Goal: Communication & Community: Connect with others

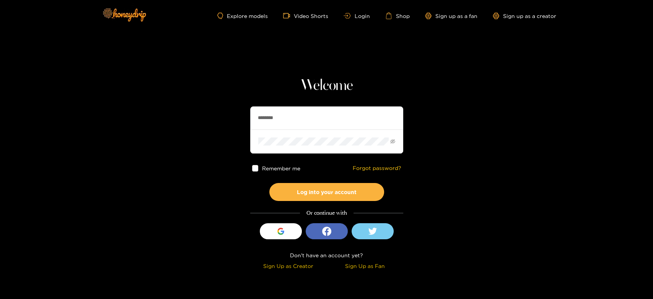
drag, startPoint x: 303, startPoint y: 121, endPoint x: 228, endPoint y: 107, distance: 76.7
click at [202, 110] on section "Welcome ******** Remember me Forgot password? Log into your account Or continue…" at bounding box center [326, 136] width 653 height 272
paste input "***"
type input "**********"
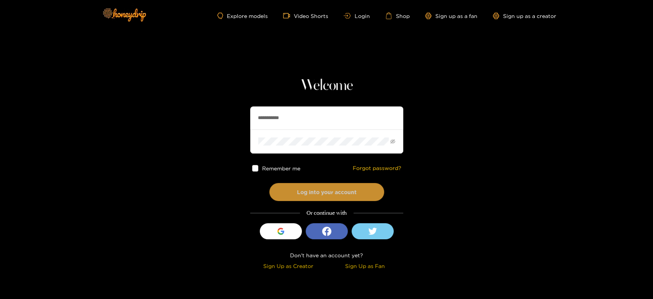
click at [305, 187] on button "Log into your account" at bounding box center [327, 192] width 115 height 18
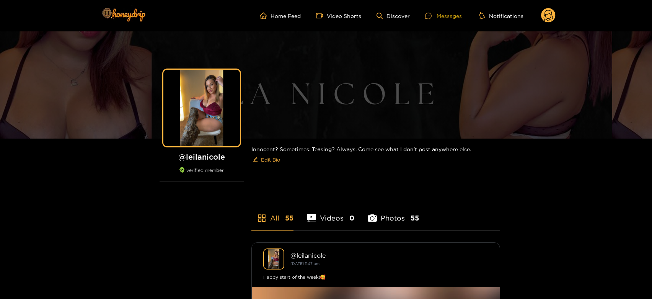
click at [457, 11] on div "Messages" at bounding box center [443, 15] width 37 height 9
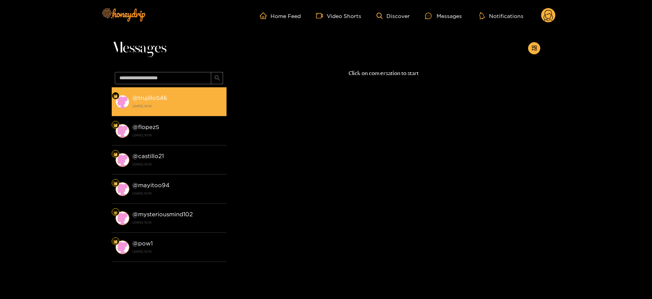
click at [199, 103] on strong "18 September 2025 10:18" at bounding box center [177, 106] width 90 height 7
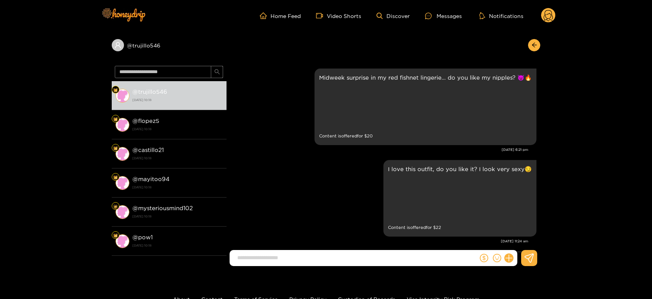
scroll to position [1757, 0]
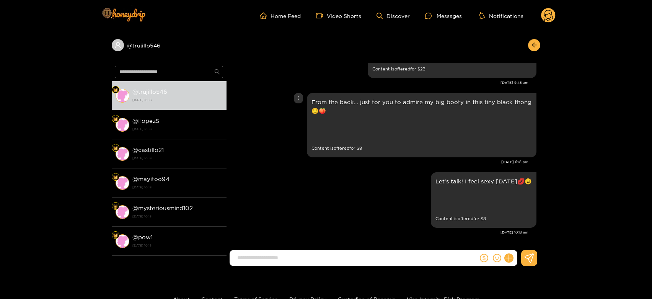
click at [291, 137] on div "From the back… just for you to admire my big booty in this tiny black thong 😏🍑 …" at bounding box center [383, 125] width 306 height 68
click at [455, 203] on div "Preview" at bounding box center [445, 200] width 19 height 19
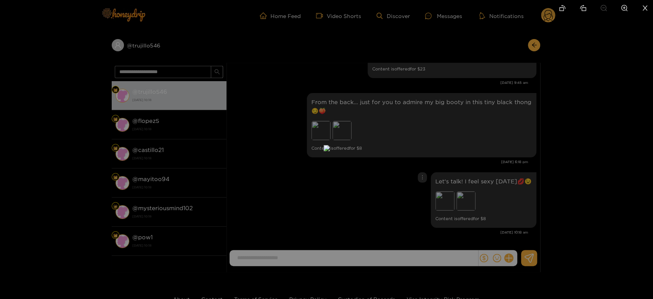
click at [487, 201] on div at bounding box center [326, 149] width 653 height 299
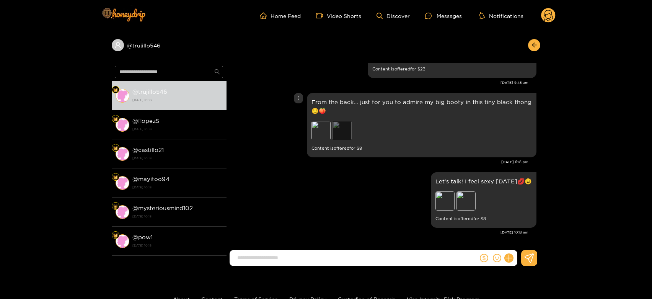
click at [341, 125] on div "Preview" at bounding box center [342, 130] width 19 height 19
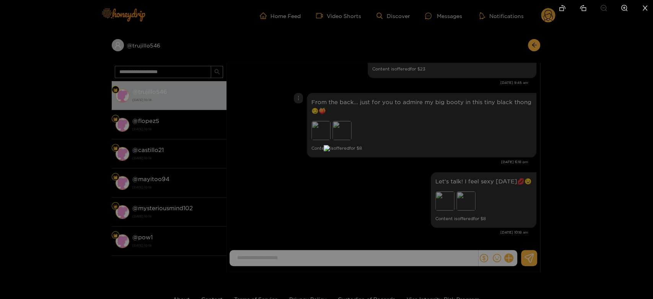
click at [466, 154] on div at bounding box center [326, 149] width 653 height 299
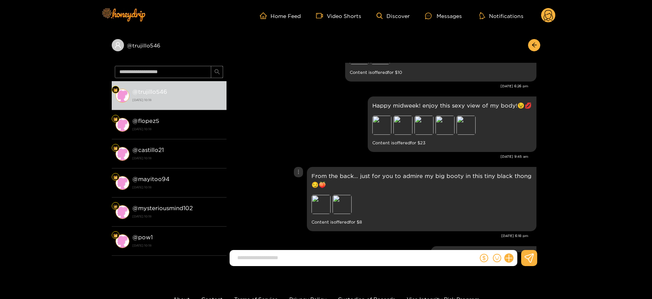
scroll to position [1672, 0]
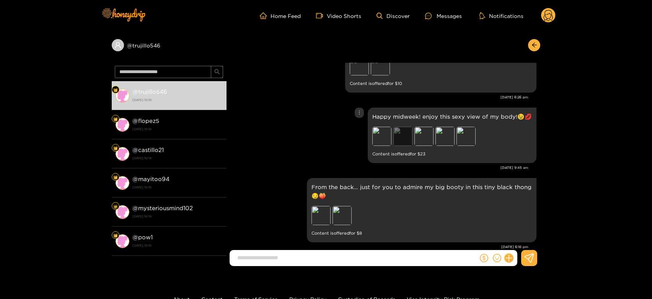
click at [410, 136] on div "Preview" at bounding box center [403, 136] width 19 height 19
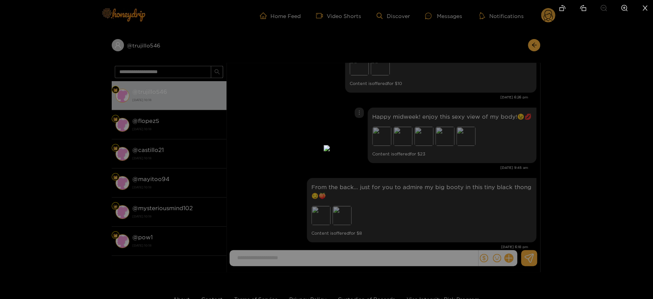
click at [462, 139] on div at bounding box center [326, 149] width 653 height 299
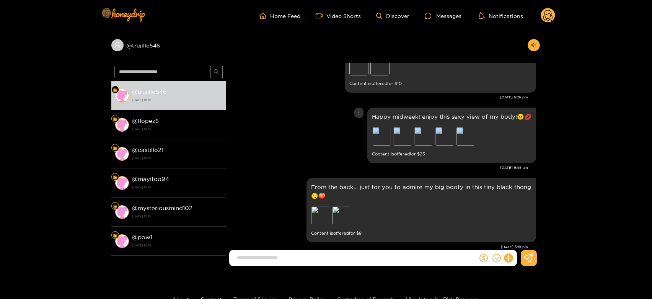
click at [462, 139] on div "Preview" at bounding box center [465, 136] width 19 height 19
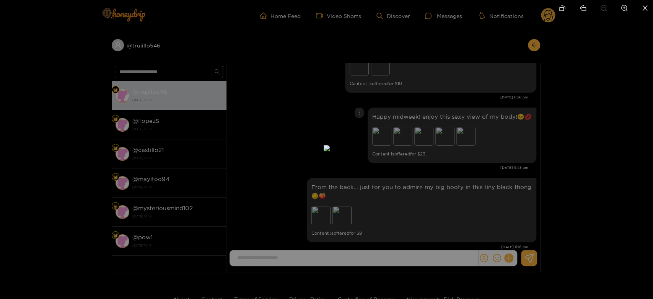
click at [487, 140] on div at bounding box center [326, 149] width 653 height 299
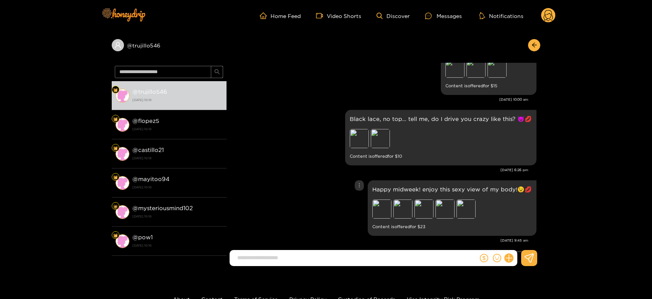
scroll to position [1587, 0]
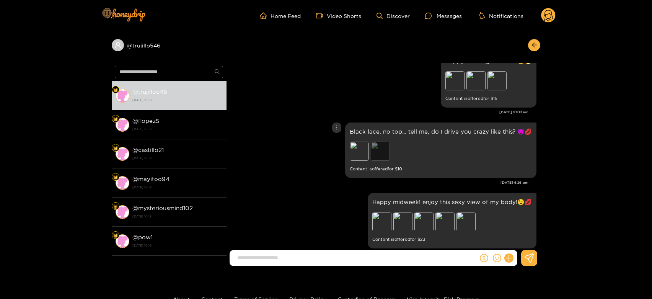
click at [383, 151] on div "Preview" at bounding box center [380, 151] width 19 height 19
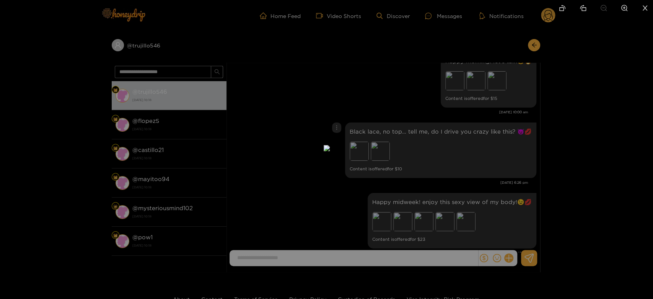
click at [466, 167] on div at bounding box center [326, 149] width 653 height 299
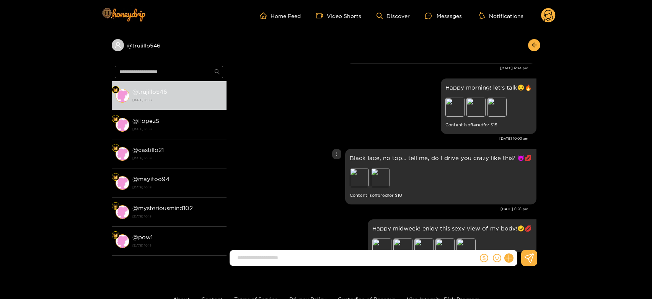
scroll to position [1544, 0]
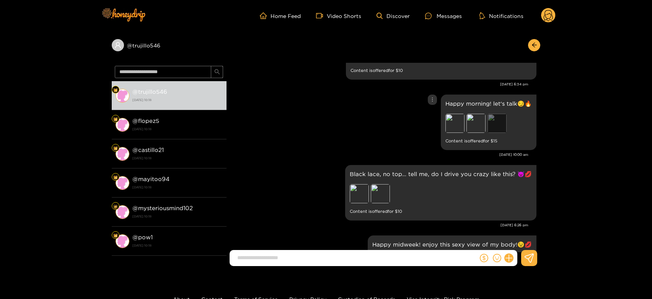
click at [496, 127] on div "Preview" at bounding box center [497, 123] width 19 height 19
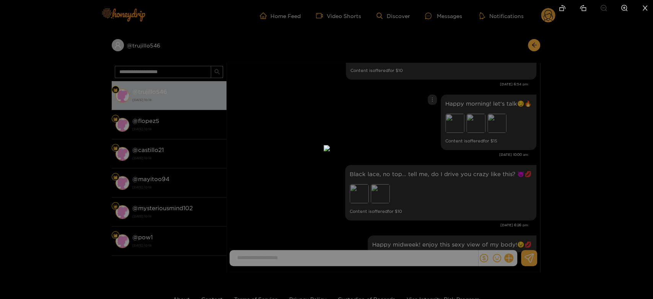
click at [487, 150] on div at bounding box center [326, 149] width 653 height 299
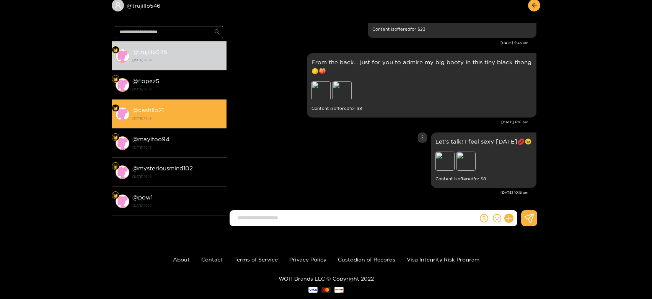
scroll to position [56, 0]
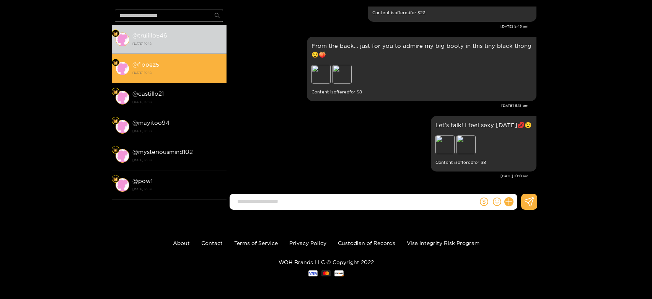
click at [145, 69] on strong "18 September 2025 10:18" at bounding box center [177, 72] width 90 height 7
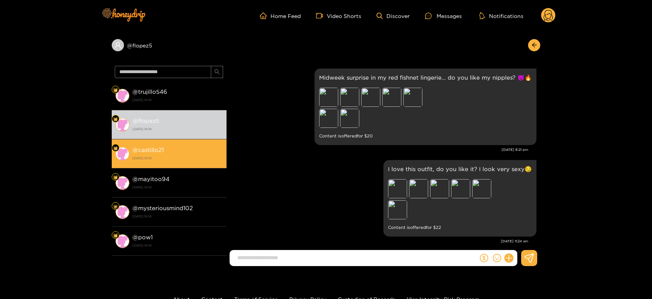
click at [172, 167] on li "@ castillo21 18 September 2025 10:18" at bounding box center [169, 153] width 115 height 29
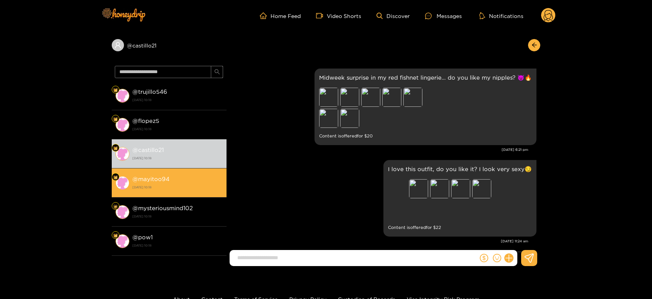
scroll to position [1757, 0]
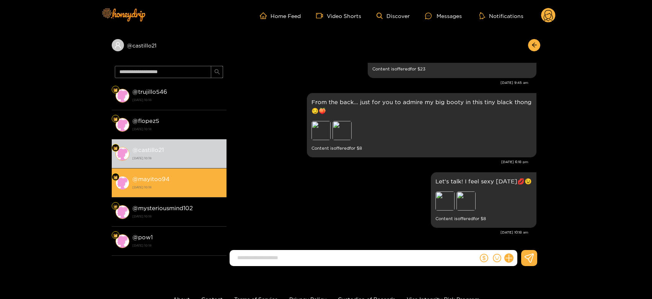
click at [168, 191] on div "@ mayitoo94 18 September 2025 10:18" at bounding box center [177, 182] width 90 height 17
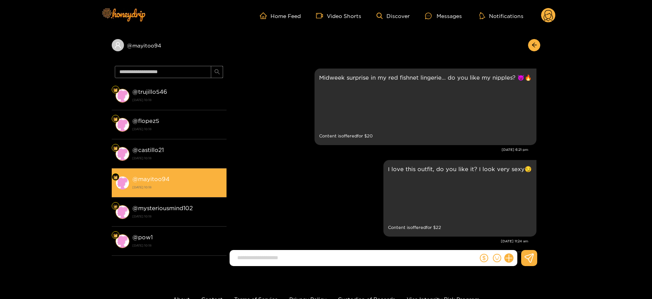
scroll to position [1757, 0]
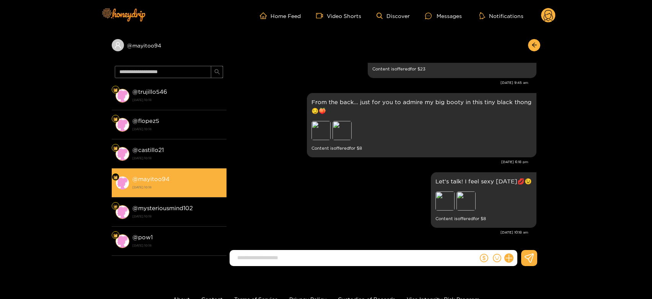
click at [168, 191] on div "@ mayitoo94 18 September 2025 10:18" at bounding box center [177, 182] width 90 height 17
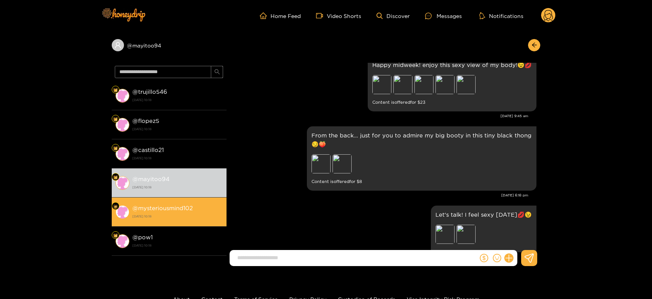
scroll to position [1790, 0]
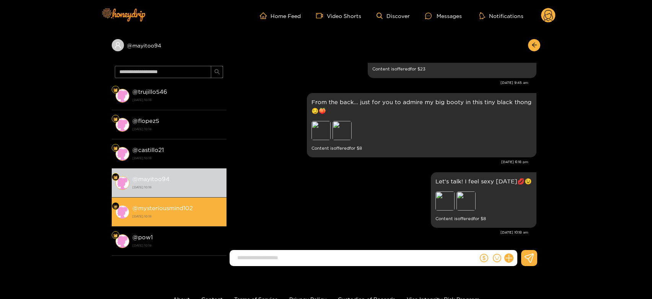
click at [171, 206] on strong "@ mysteriousmind102" at bounding box center [162, 208] width 60 height 7
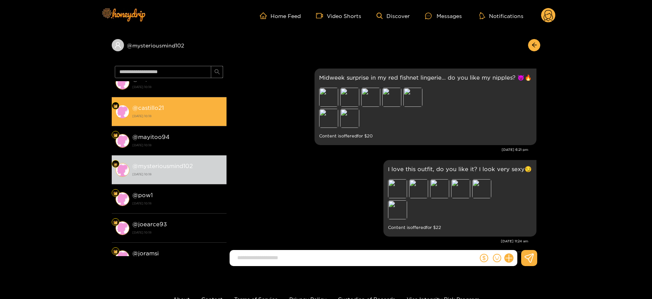
scroll to position [1757, 0]
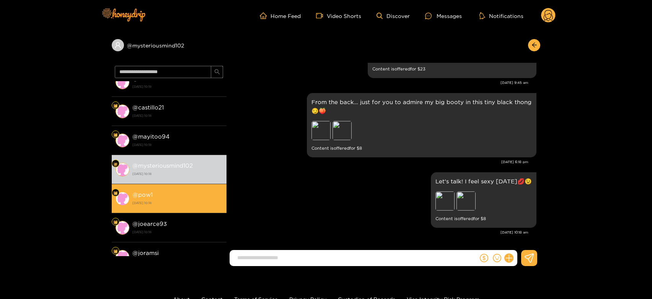
click at [172, 189] on li "@ pow1 18 September 2025 10:18" at bounding box center [169, 198] width 115 height 29
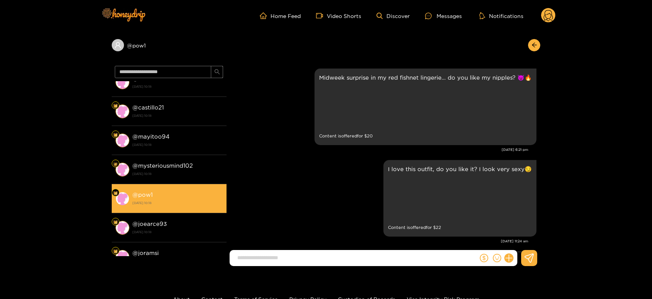
scroll to position [1757, 0]
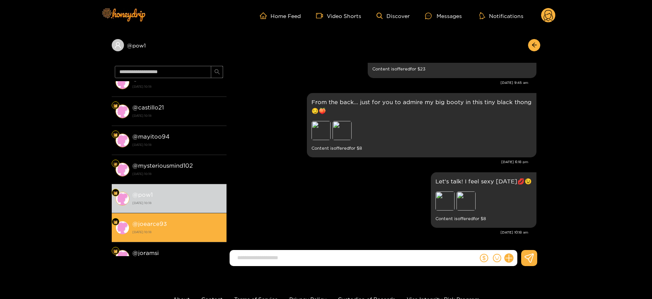
click at [168, 216] on li "@ joearce93 18 September 2025 10:18" at bounding box center [169, 227] width 115 height 29
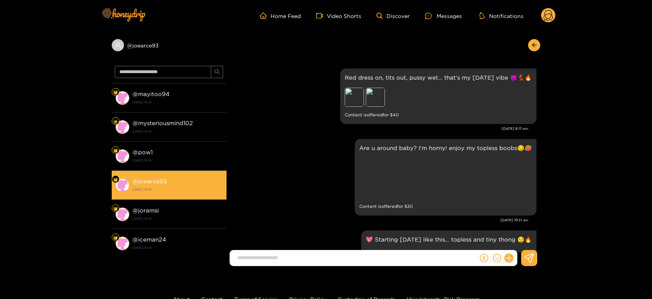
scroll to position [1778, 0]
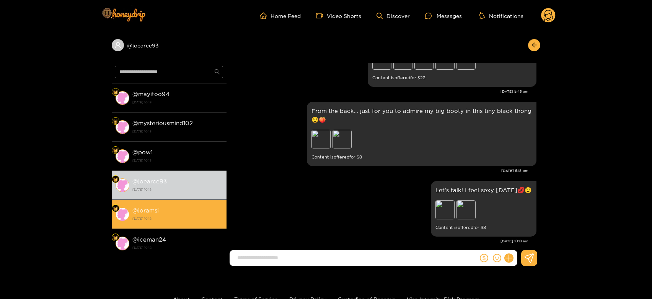
click at [196, 209] on div "@ joramsi 18 September 2025 10:18" at bounding box center [177, 214] width 90 height 17
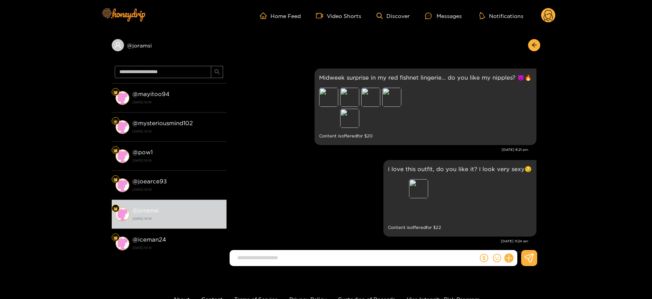
scroll to position [1757, 0]
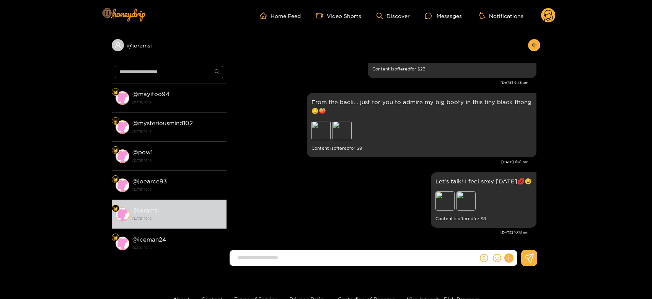
click at [556, 16] on header "Home Feed Video Shorts Discover Messages Notifications 0" at bounding box center [326, 15] width 652 height 31
click at [546, 13] on circle at bounding box center [548, 15] width 15 height 15
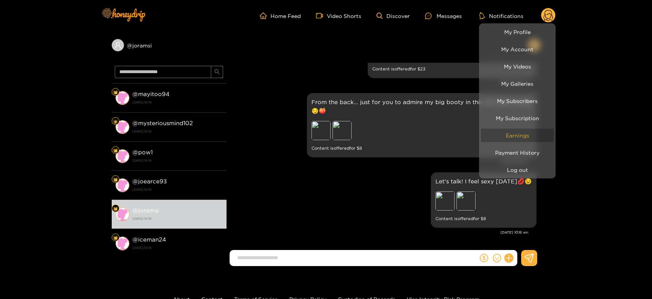
click at [524, 129] on link "Earnings" at bounding box center [517, 135] width 73 height 13
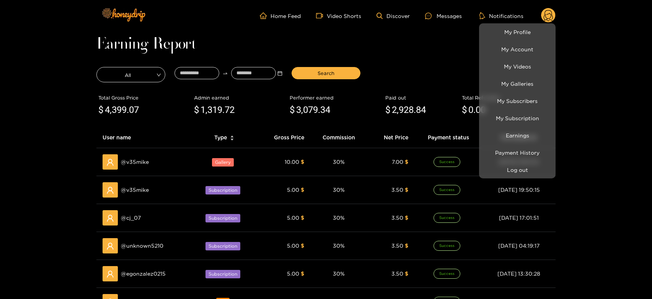
click at [126, 162] on div at bounding box center [326, 149] width 652 height 299
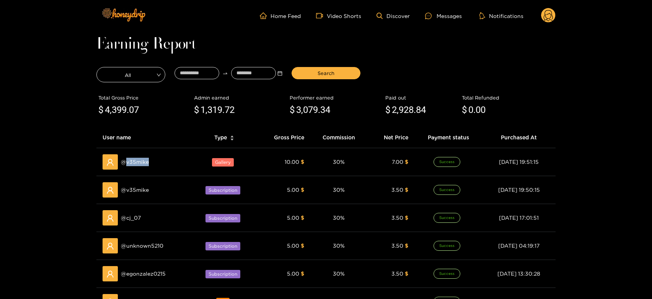
click at [126, 162] on span "@ v35mike" at bounding box center [135, 162] width 28 height 8
copy span "v35mike"
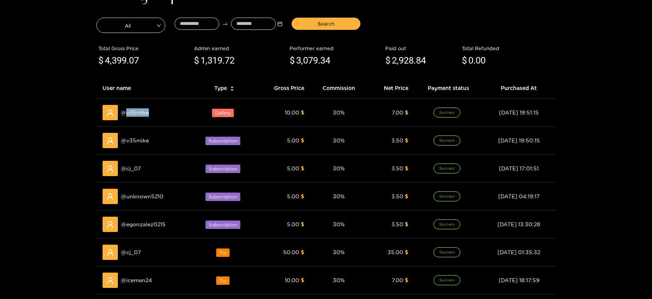
scroll to position [127, 0]
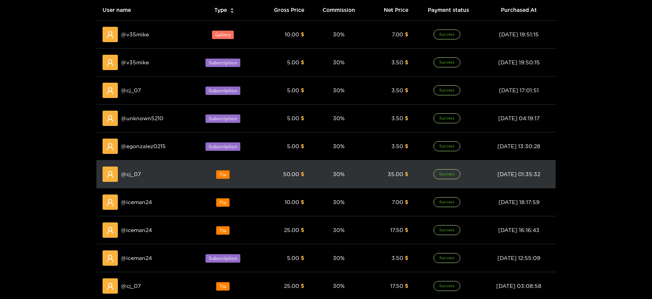
click at [137, 176] on span "@ cj_07" at bounding box center [131, 174] width 20 height 8
copy span "cj_07"
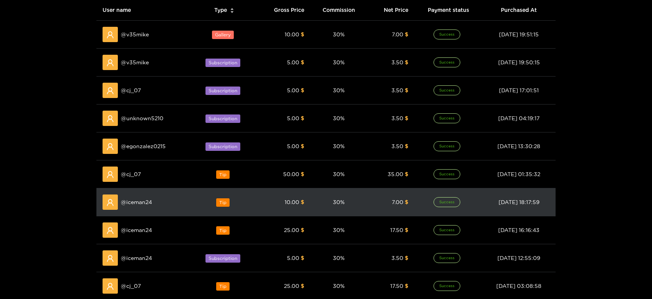
click at [147, 203] on span "@ iceman24" at bounding box center [136, 202] width 31 height 8
copy span "iceman24"
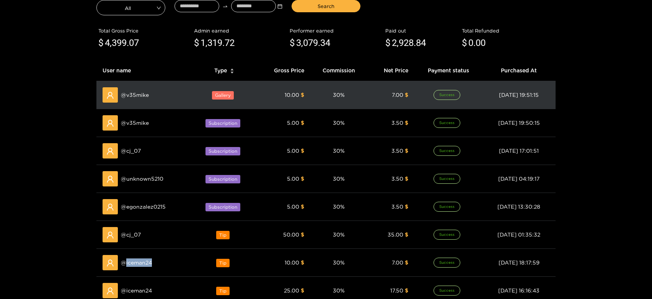
scroll to position [0, 0]
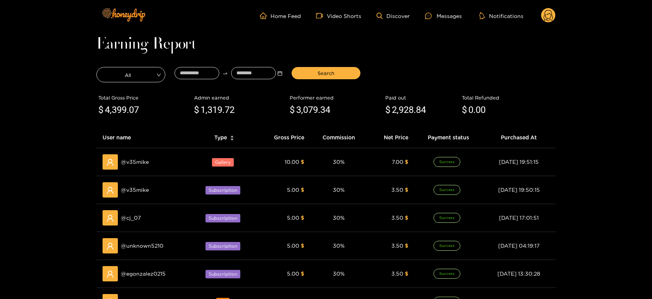
click at [443, 10] on ul "Home Feed Video Shorts Discover Messages Notifications" at bounding box center [408, 15] width 296 height 15
click at [441, 13] on div "Messages" at bounding box center [443, 15] width 37 height 9
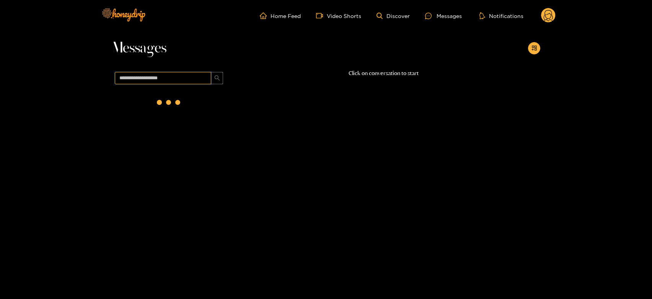
click at [175, 74] on input "text" at bounding box center [163, 78] width 96 height 12
paste input "********"
click at [172, 97] on div at bounding box center [169, 102] width 31 height 31
click at [172, 97] on div "@ iceman24 18 September 2025 10:18" at bounding box center [177, 101] width 90 height 17
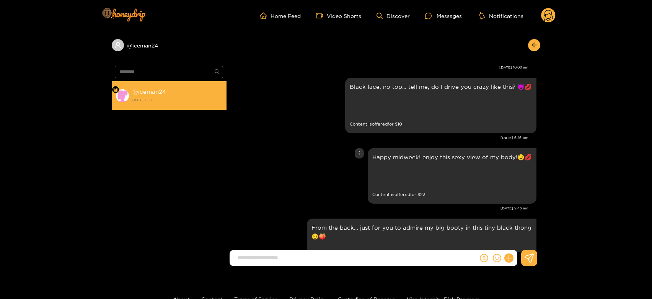
scroll to position [1629, 0]
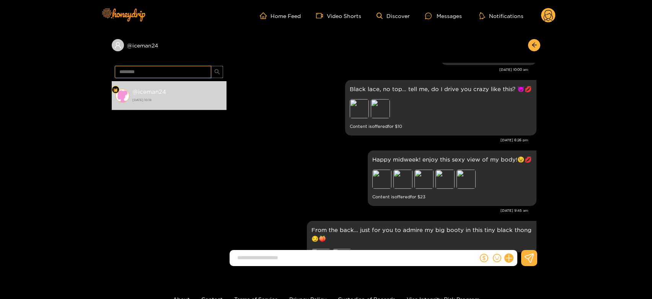
click at [141, 71] on input "********" at bounding box center [163, 72] width 96 height 12
paste input "text"
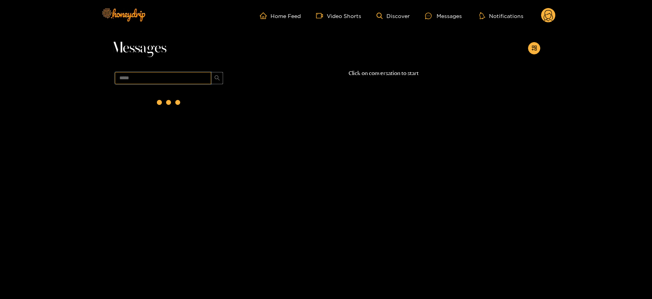
scroll to position [0, 0]
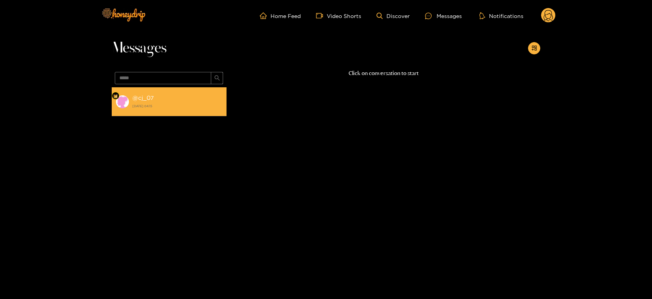
click at [147, 116] on li "@ cj_07 18 September 2025 04:15" at bounding box center [169, 101] width 115 height 29
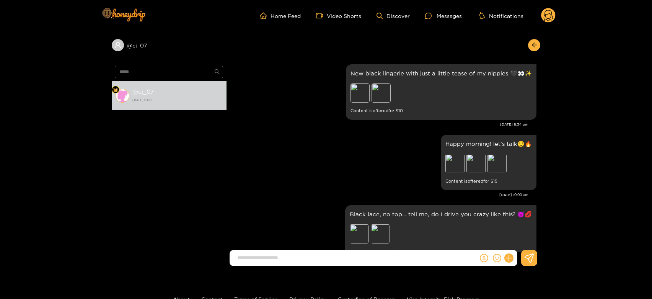
scroll to position [1525, 0]
click at [162, 80] on span "*****" at bounding box center [169, 72] width 115 height 18
click at [158, 74] on input "*****" at bounding box center [163, 72] width 96 height 12
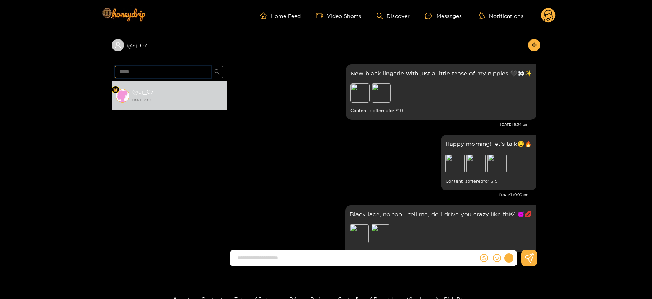
scroll to position [1738, 0]
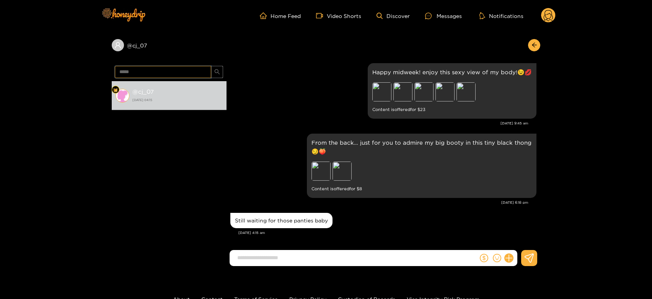
paste input "**"
type input "*******"
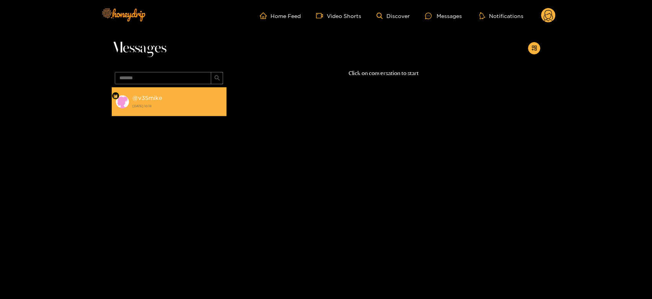
click at [189, 105] on strong "18 September 2025 10:18" at bounding box center [177, 106] width 90 height 7
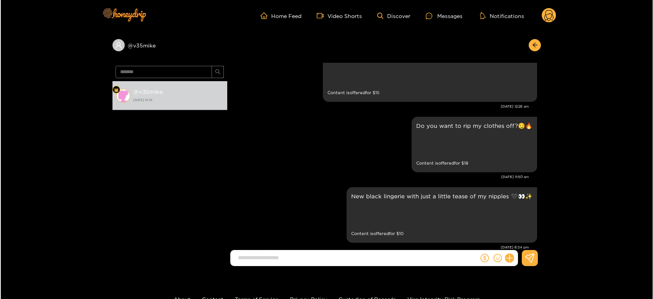
scroll to position [1374, 0]
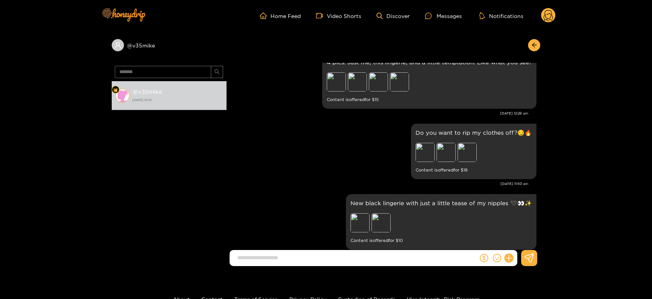
drag, startPoint x: 560, startPoint y: 20, endPoint x: 543, endPoint y: 21, distance: 17.6
click at [545, 21] on header "Home Feed Video Shorts Discover Messages Notifications 0" at bounding box center [326, 15] width 652 height 31
click at [543, 21] on icon at bounding box center [548, 15] width 15 height 15
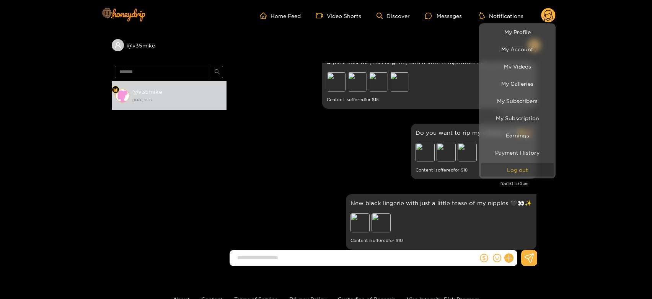
click at [534, 165] on button "Log out" at bounding box center [517, 169] width 73 height 13
